Goal: Transaction & Acquisition: Purchase product/service

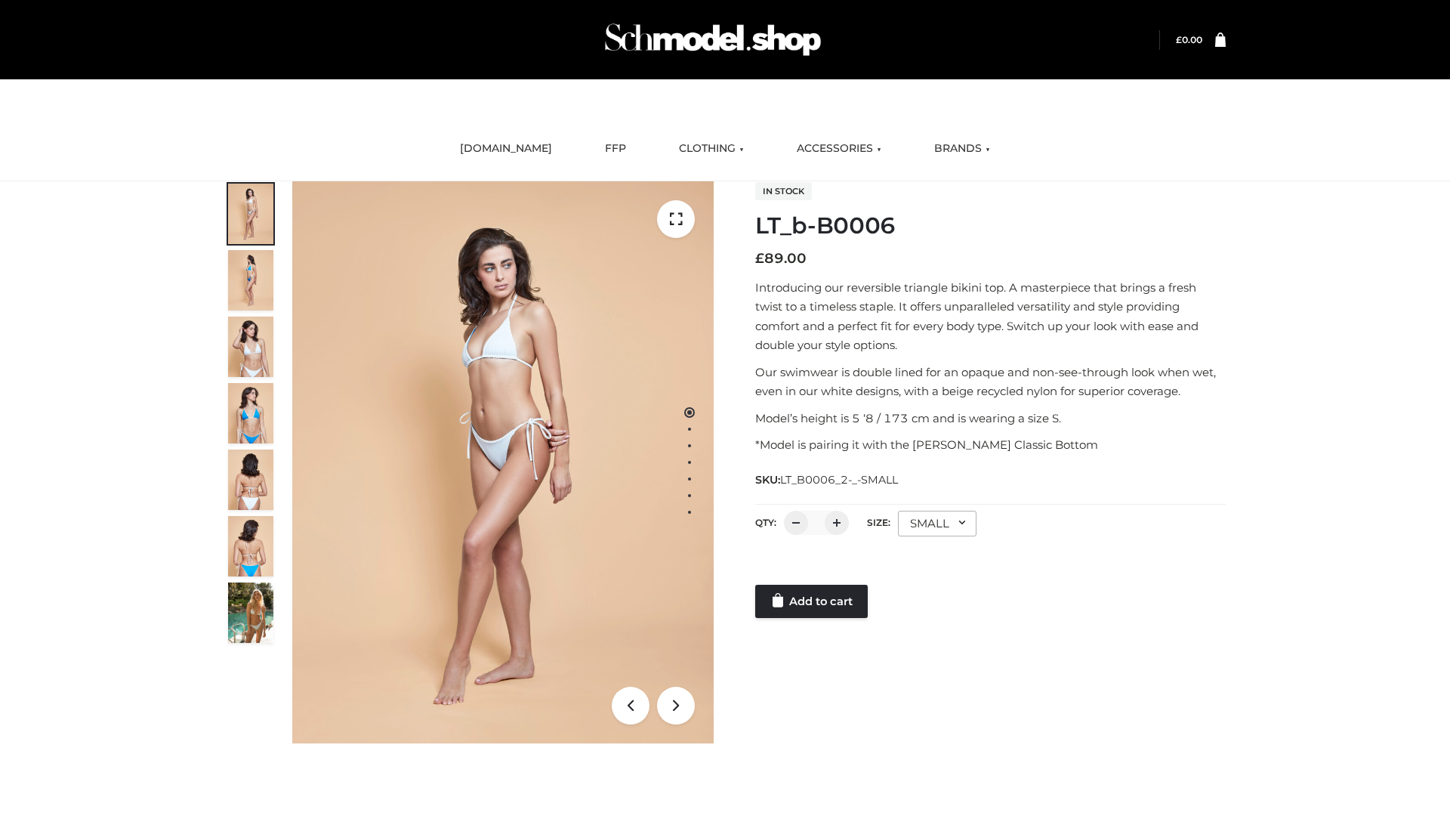
click at [813, 601] on link "Add to cart" at bounding box center [811, 601] width 113 height 33
